Goal: Information Seeking & Learning: Learn about a topic

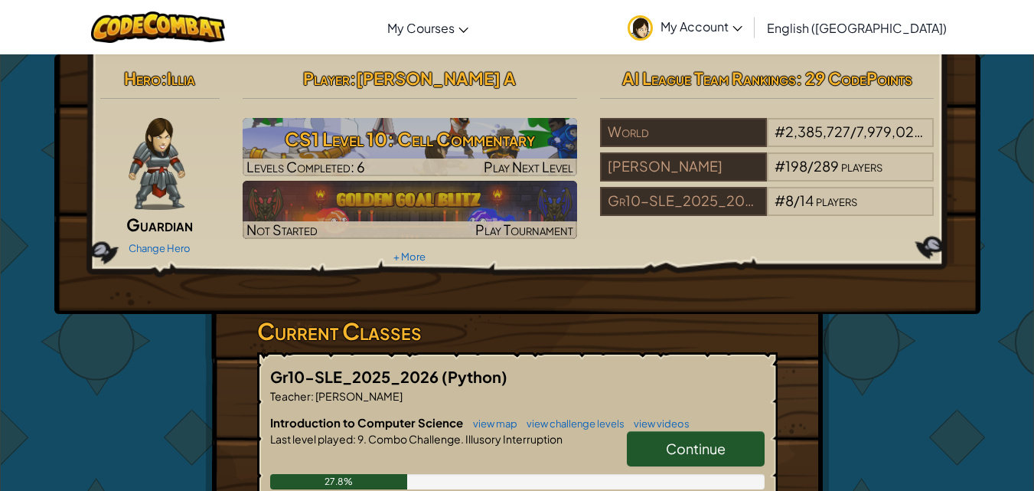
scroll to position [153, 0]
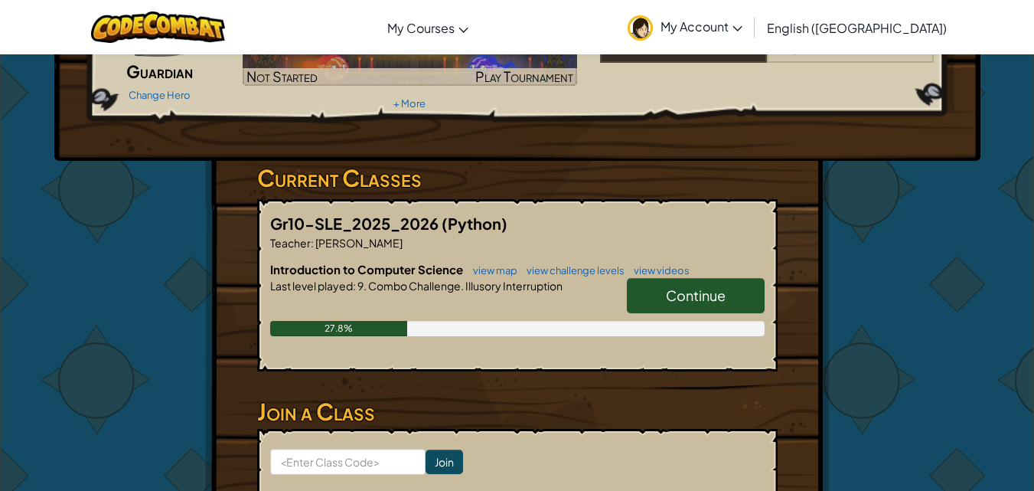
click at [682, 289] on span "Continue" at bounding box center [696, 295] width 60 height 18
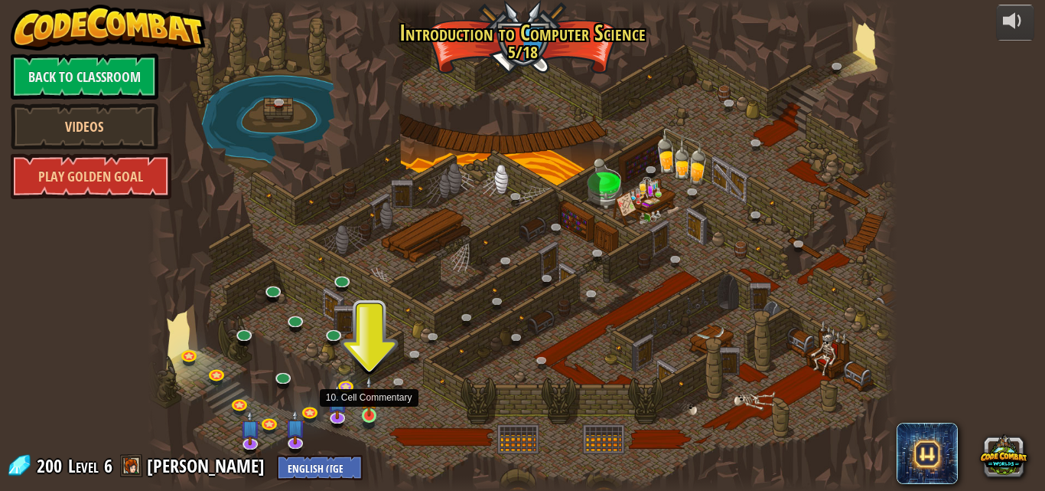
click at [370, 416] on img at bounding box center [369, 396] width 18 height 41
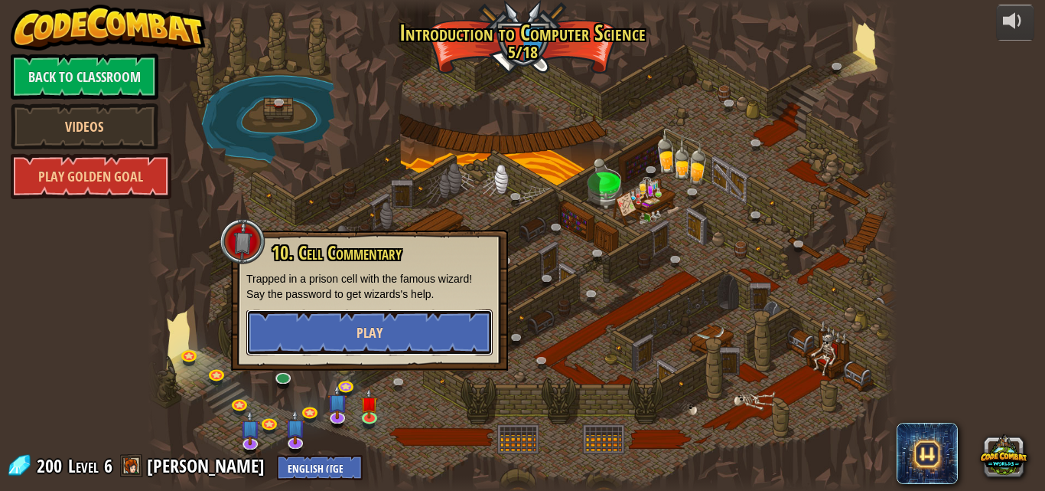
click at [373, 344] on button "Play" at bounding box center [369, 332] width 246 height 46
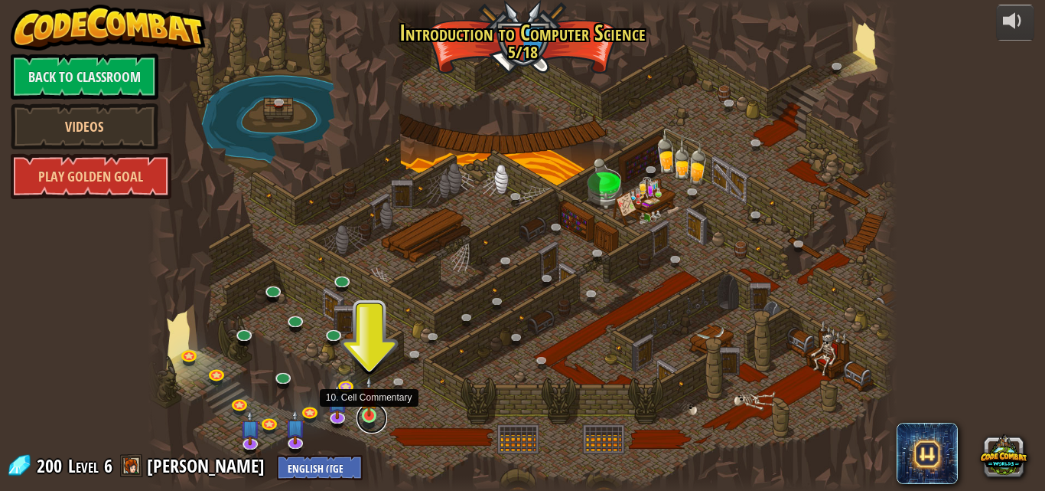
click at [376, 422] on link at bounding box center [372, 418] width 31 height 31
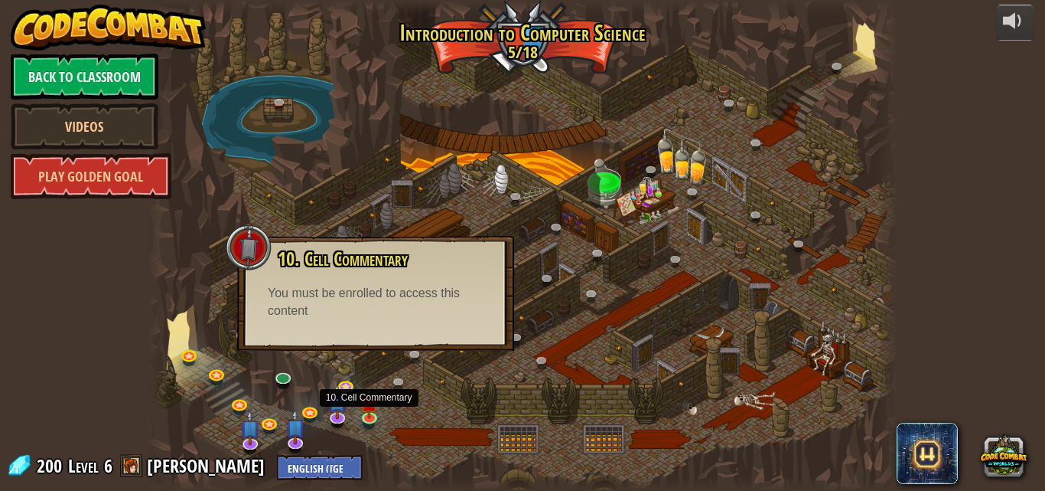
click at [397, 337] on div "10. Cell Commentary Trapped in a prison cell with the famous wizard! Say the pa…" at bounding box center [375, 293] width 277 height 115
click at [520, 355] on div at bounding box center [523, 245] width 751 height 491
